Goal: Find specific page/section: Find specific page/section

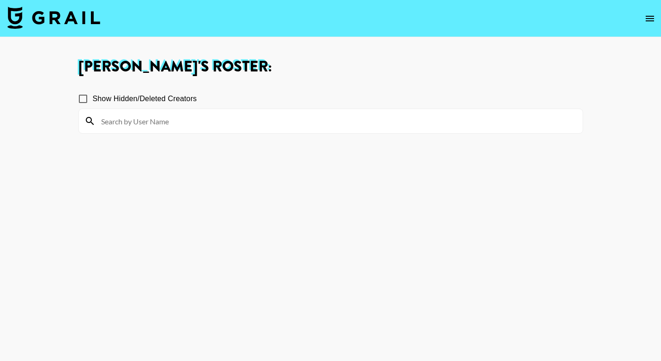
click at [131, 116] on input at bounding box center [337, 121] width 482 height 15
click at [645, 24] on icon "open drawer" at bounding box center [650, 18] width 11 height 11
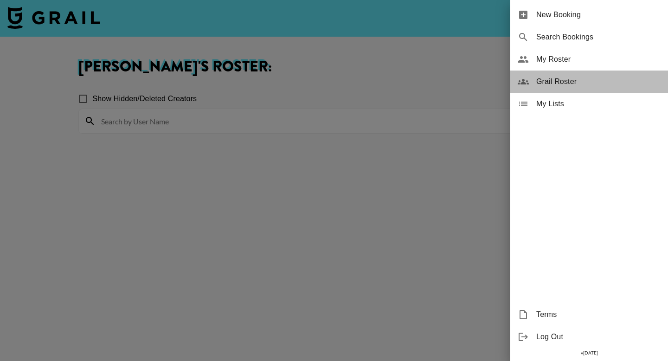
click at [572, 79] on span "Grail Roster" at bounding box center [598, 81] width 124 height 11
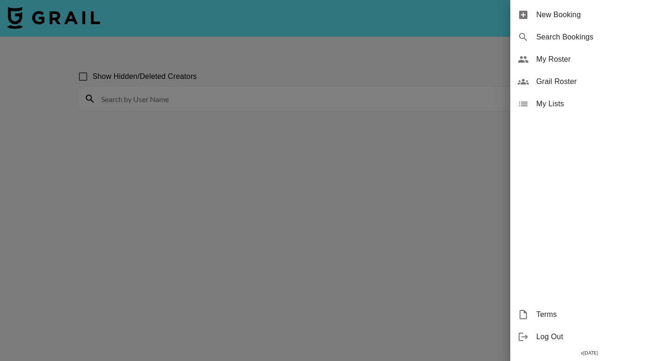
click at [334, 110] on div at bounding box center [334, 180] width 668 height 361
click at [309, 100] on div at bounding box center [334, 180] width 668 height 361
click at [221, 116] on div at bounding box center [334, 180] width 668 height 361
click at [152, 171] on div at bounding box center [334, 180] width 668 height 361
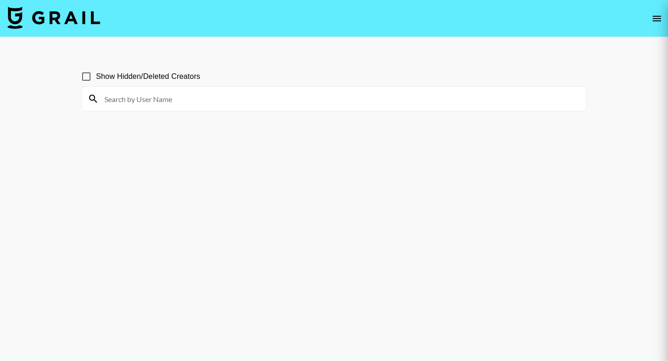
click at [145, 178] on div at bounding box center [334, 180] width 668 height 361
click at [181, 95] on div at bounding box center [334, 180] width 668 height 361
click at [135, 98] on div at bounding box center [334, 180] width 668 height 361
click at [155, 96] on div at bounding box center [334, 180] width 668 height 361
click at [105, 93] on div at bounding box center [334, 180] width 668 height 361
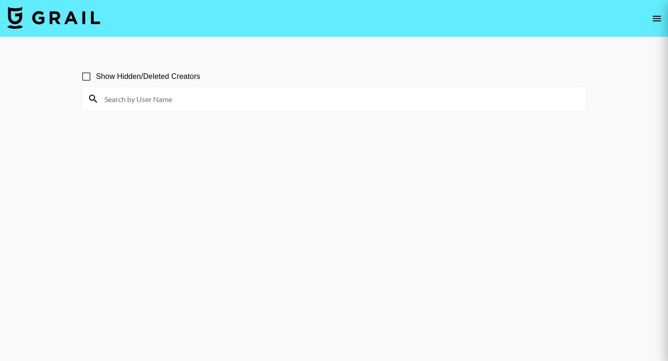
click at [110, 102] on div at bounding box center [334, 180] width 668 height 361
click at [378, 223] on div at bounding box center [334, 180] width 668 height 361
click at [181, 100] on div at bounding box center [334, 180] width 668 height 361
click at [126, 100] on div at bounding box center [334, 180] width 668 height 361
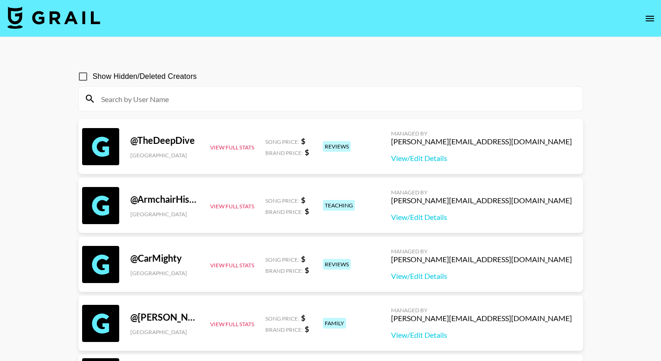
click at [196, 98] on input at bounding box center [337, 98] width 482 height 15
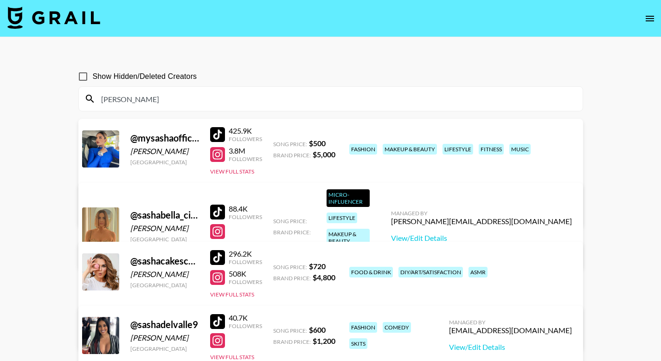
drag, startPoint x: 126, startPoint y: 98, endPoint x: 95, endPoint y: 94, distance: 31.3
click at [96, 94] on input "[PERSON_NAME]" at bounding box center [337, 98] width 482 height 15
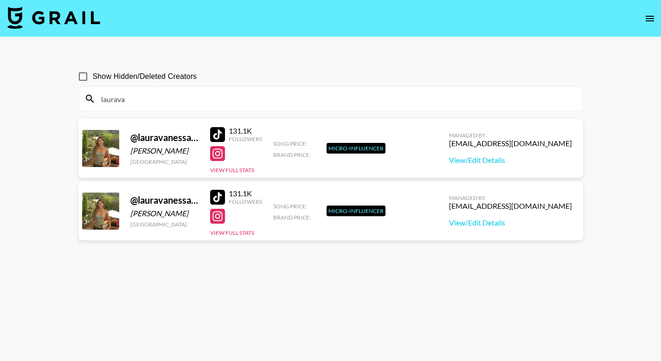
drag, startPoint x: 155, startPoint y: 98, endPoint x: 88, endPoint y: 95, distance: 66.4
click at [88, 95] on div "laurava" at bounding box center [331, 99] width 504 height 24
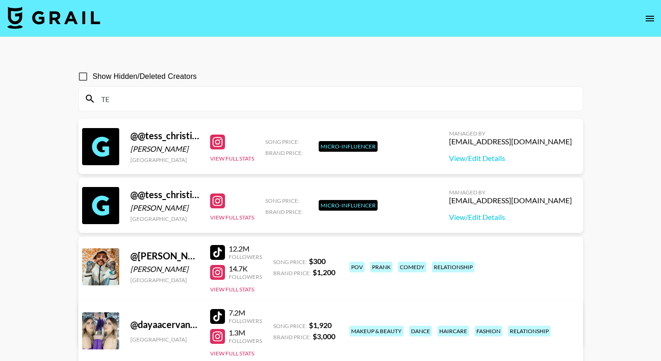
type input "T"
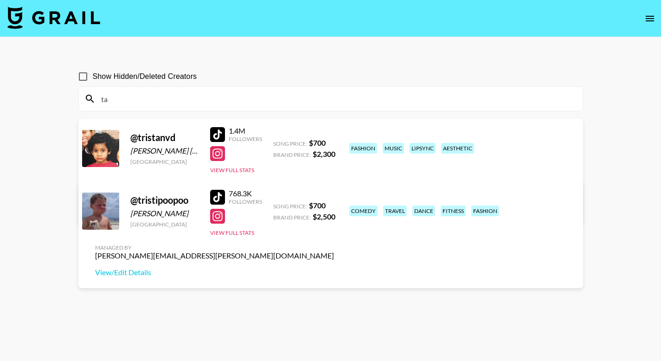
type input "t"
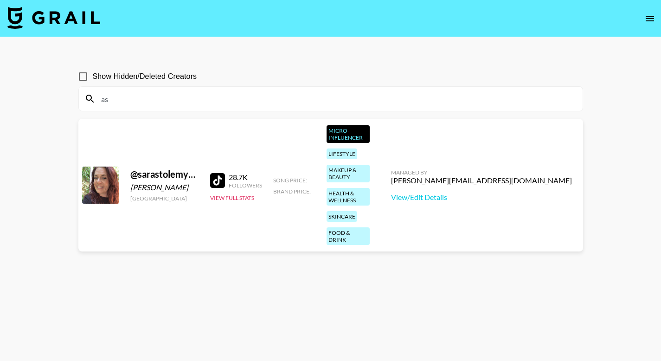
type input "a"
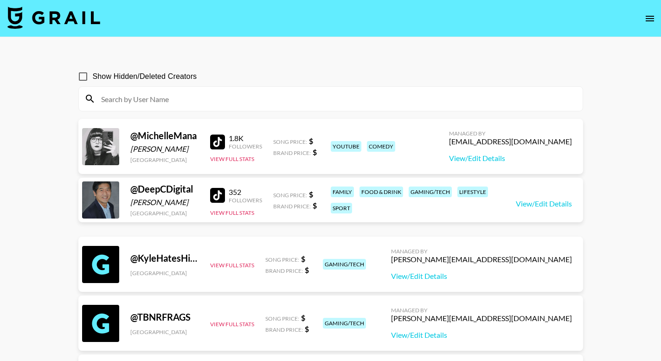
type input "s"
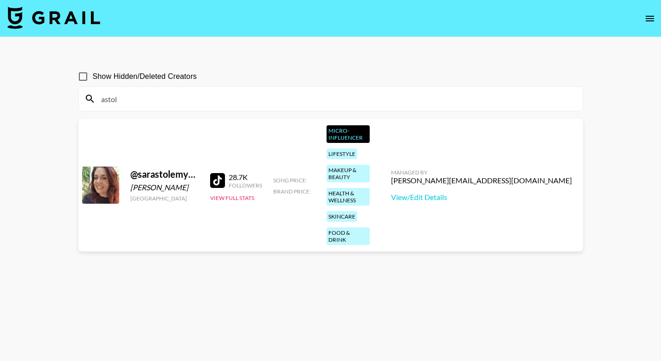
click at [416, 65] on section "Show Hidden/Deleted Creators astol" at bounding box center [330, 85] width 505 height 52
drag, startPoint x: 149, startPoint y: 104, endPoint x: 86, endPoint y: 100, distance: 62.8
click at [86, 100] on div "astol" at bounding box center [331, 99] width 504 height 24
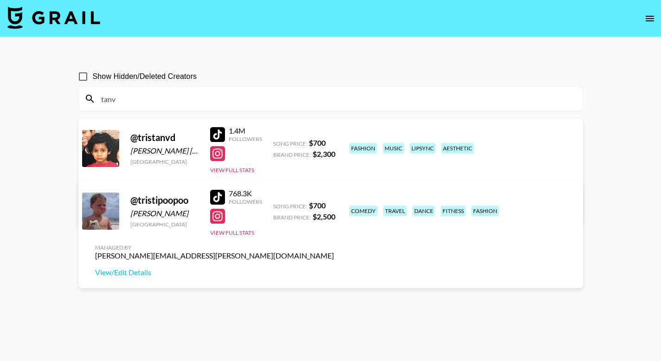
type input "tanv"
